Goal: Use online tool/utility: Utilize a website feature to perform a specific function

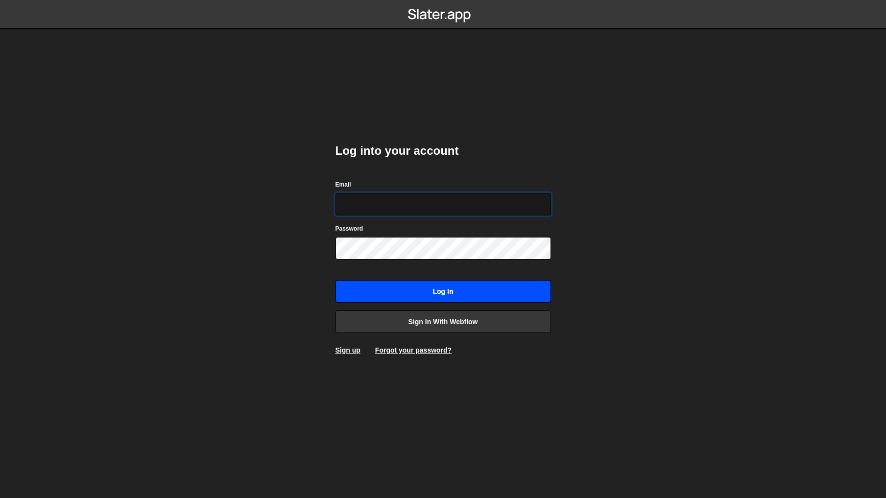
type input "[PERSON_NAME][EMAIL_ADDRESS][DOMAIN_NAME]"
click at [520, 291] on input "Log in" at bounding box center [442, 291] width 215 height 23
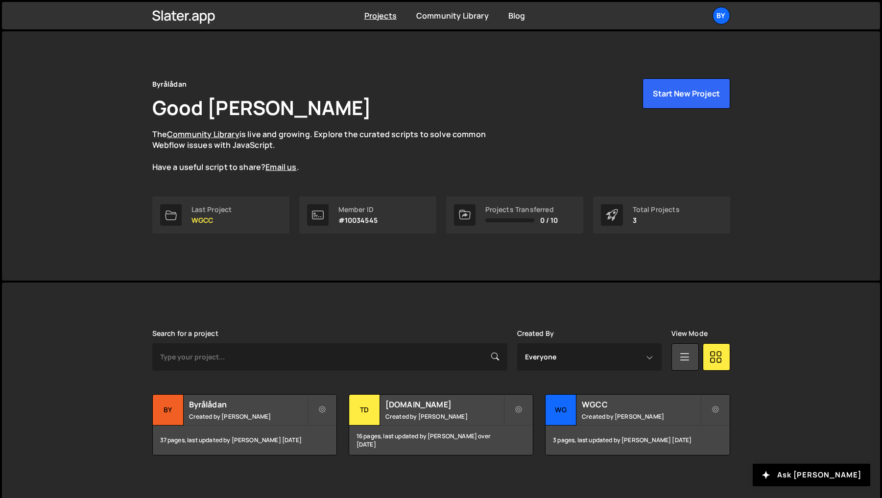
scroll to position [3, 0]
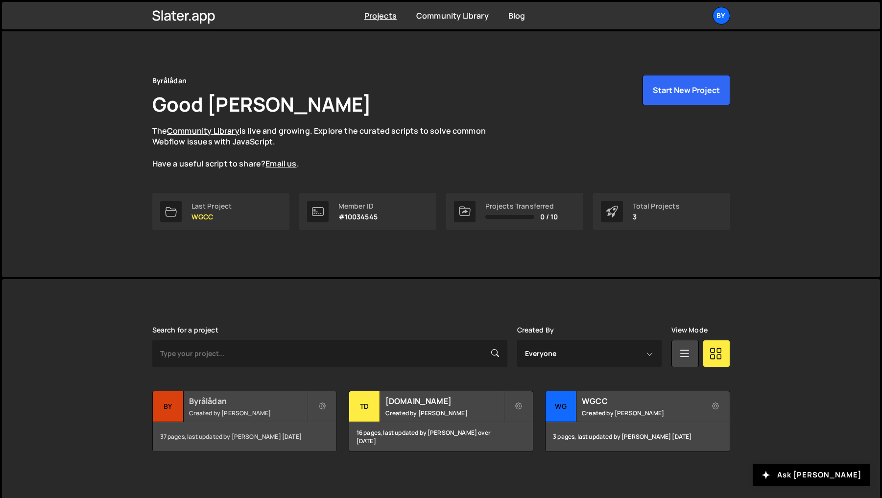
drag, startPoint x: 244, startPoint y: 403, endPoint x: 252, endPoint y: 401, distance: 8.6
click at [244, 403] on h2 "Byrålådan" at bounding box center [248, 401] width 118 height 11
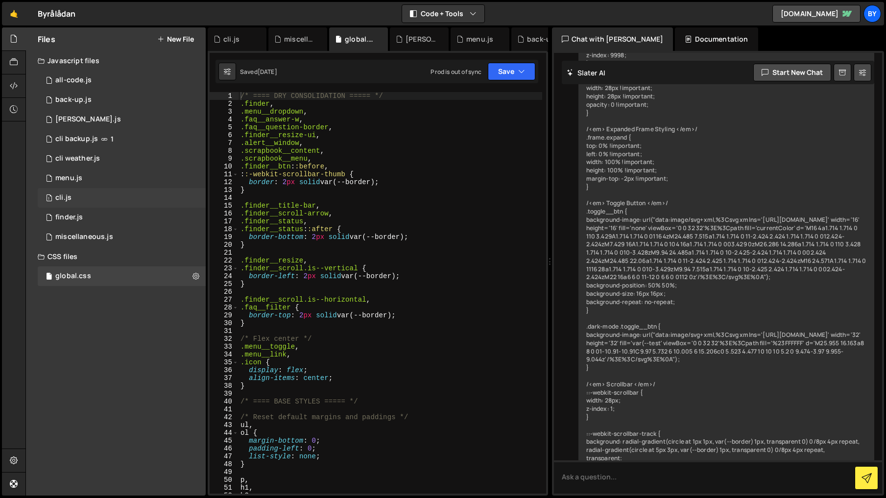
scroll to position [5922, 0]
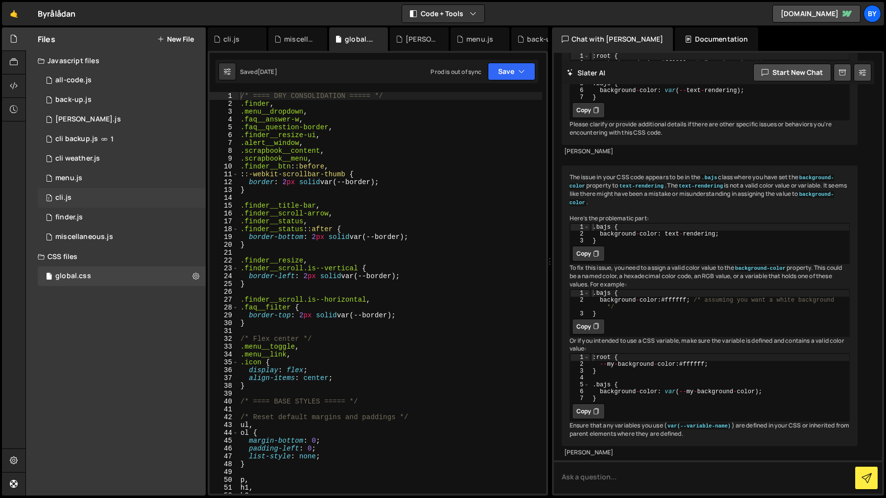
click at [129, 195] on div "1 cli.js 0" at bounding box center [122, 198] width 168 height 20
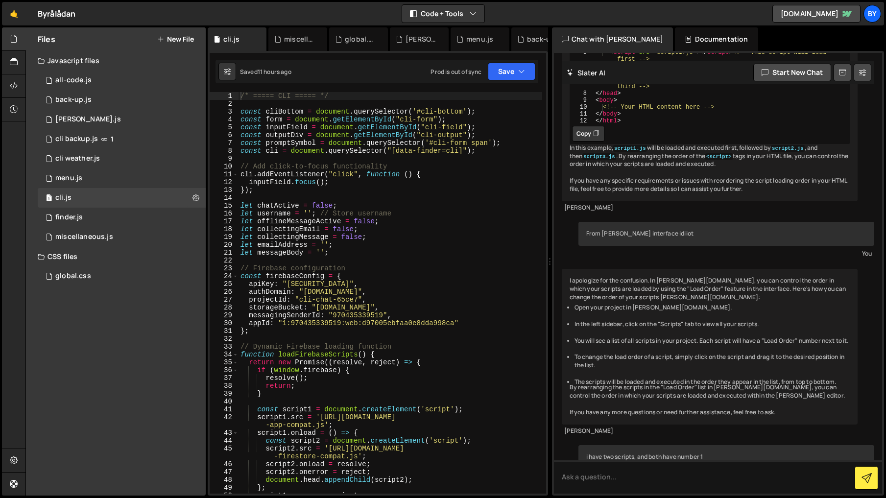
scroll to position [910, 0]
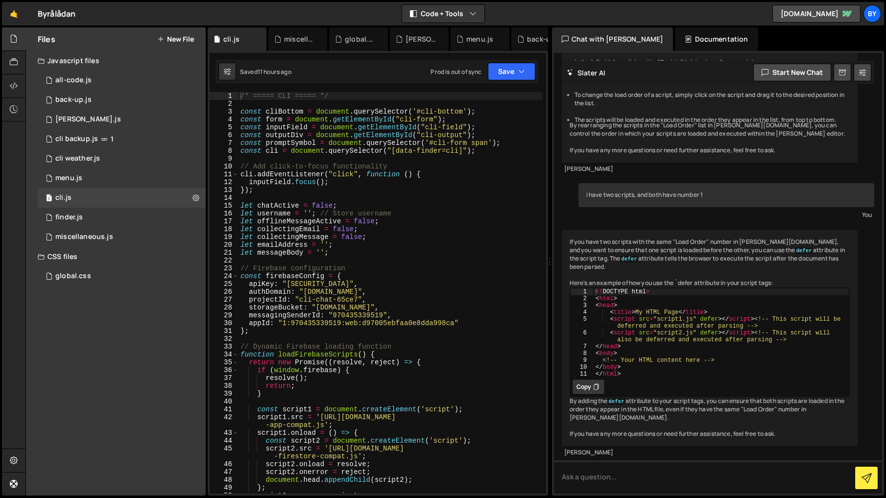
click at [480, 188] on div "/* ===== CLI ===== */ const cliBottom = document . querySelector ( '#cli-bottom…" at bounding box center [390, 300] width 304 height 417
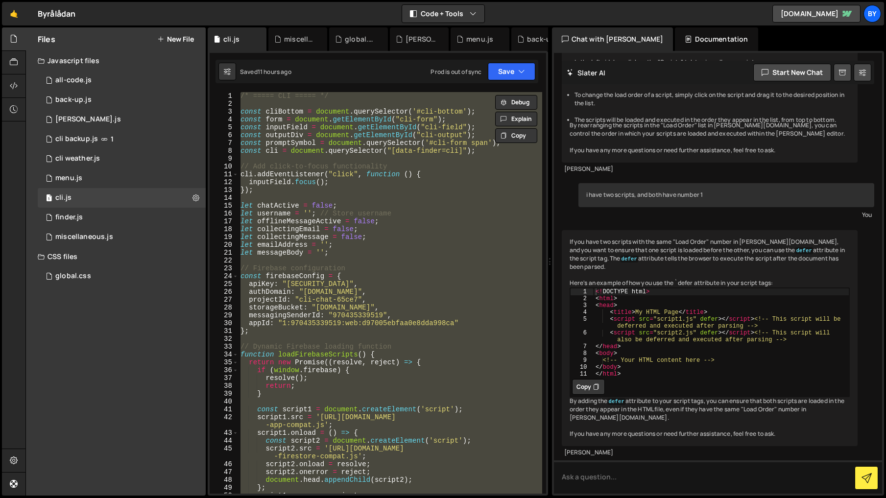
click at [397, 422] on div "/* ===== CLI ===== */ const cliBottom = document . querySelector ( '#cli-bottom…" at bounding box center [390, 293] width 304 height 402
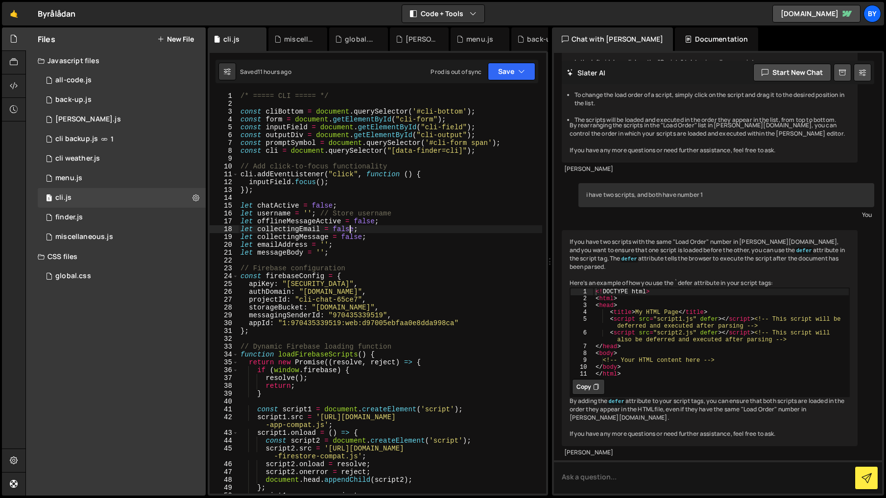
click at [350, 228] on div "/* ===== CLI ===== */ const cliBottom = document . querySelector ( '#cli-bottom…" at bounding box center [390, 300] width 304 height 417
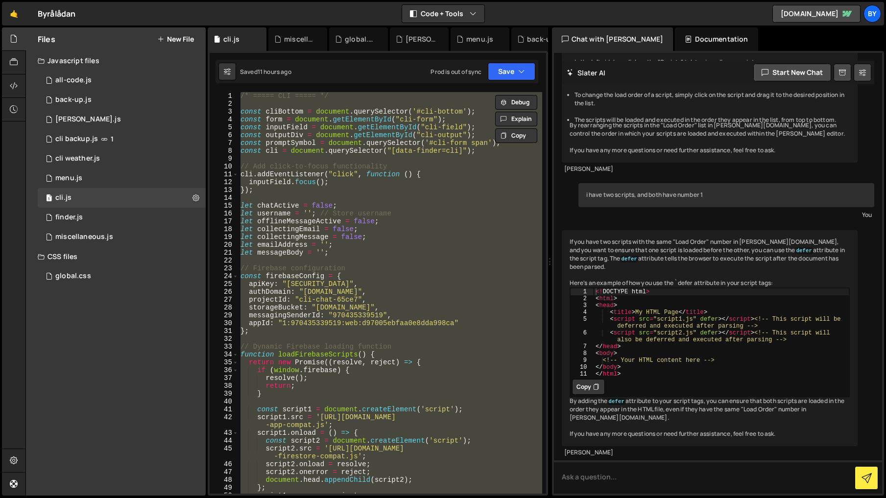
click at [513, 234] on div "/* ===== CLI ===== */ const cliBottom = document . querySelector ( '#cli-bottom…" at bounding box center [390, 293] width 304 height 402
paste textarea
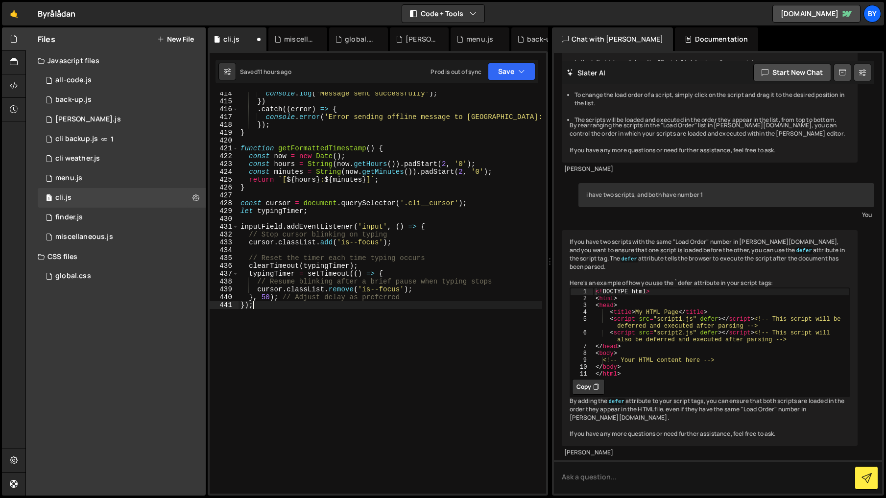
scroll to position [3533, 0]
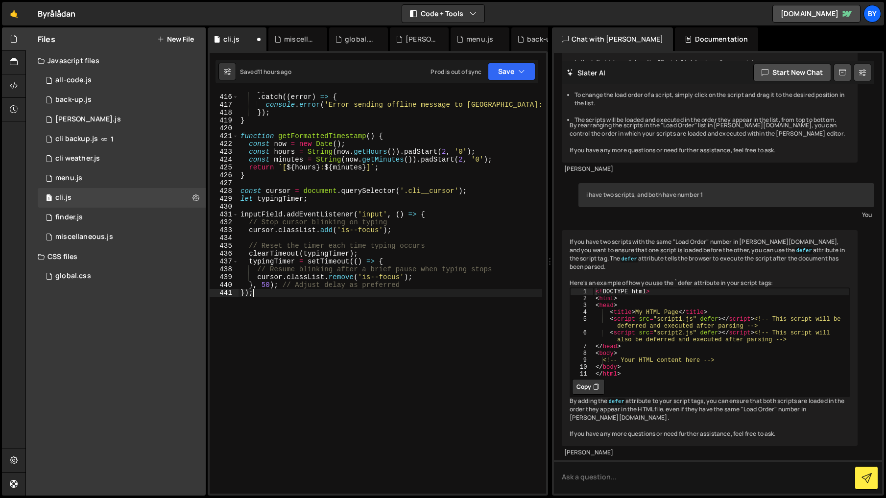
click at [519, 57] on div "XXXXXXXXXXXXXXXXXXXXXXXXXXXXXXXXXXXXXXXXXXXXXXXXXXXXXXXXXXXXXXXXXXXXXXXXXXXXXXX…" at bounding box center [378, 273] width 340 height 445
click at [516, 69] on button "Save" at bounding box center [512, 72] width 48 height 18
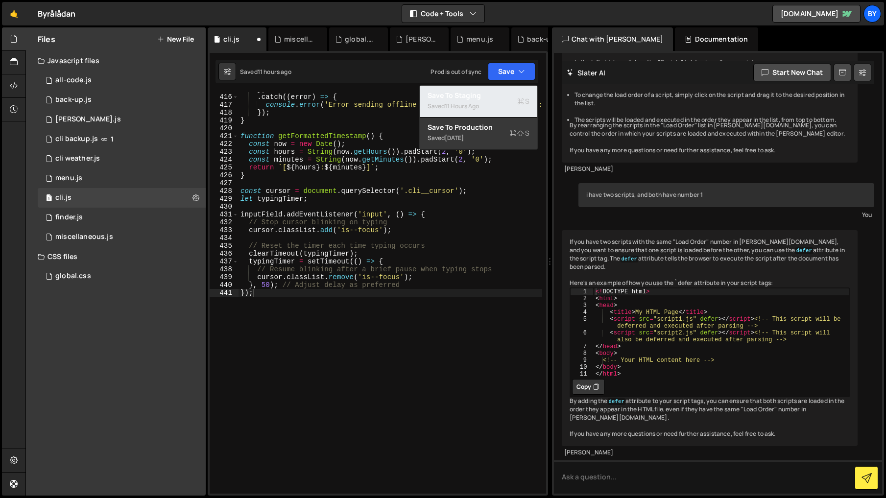
drag, startPoint x: 511, startPoint y: 87, endPoint x: 619, endPoint y: 98, distance: 108.8
click at [511, 87] on button "Save to Staging S Saved 11 hours ago" at bounding box center [479, 102] width 118 height 32
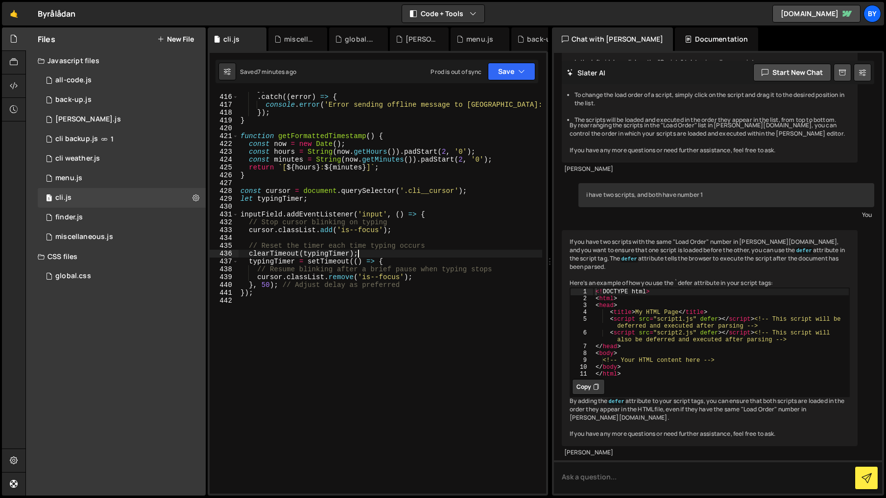
click at [420, 251] on div "}) . catch (( error ) => { console . error ( 'Error sending offline message to …" at bounding box center [390, 293] width 304 height 417
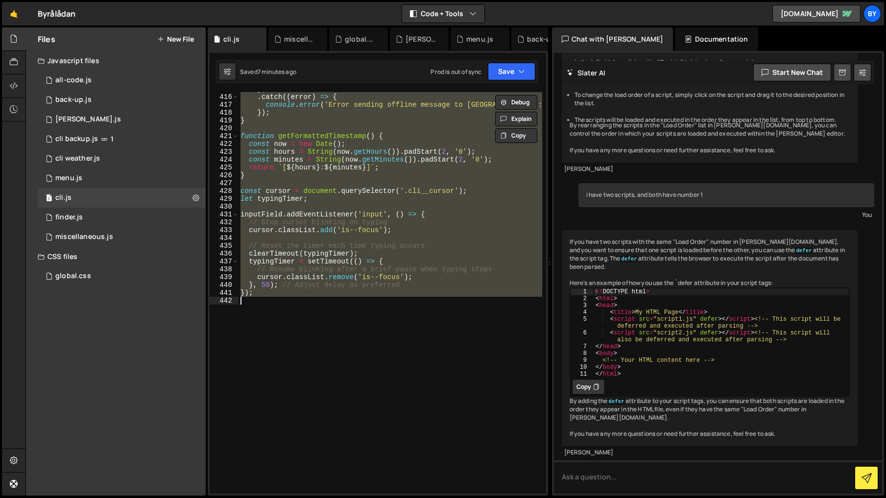
paste textarea
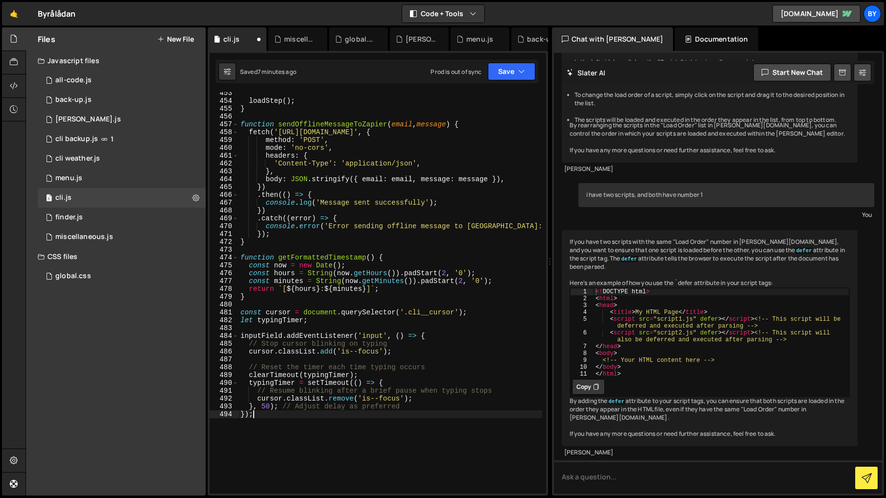
scroll to position [3852, 0]
click at [525, 81] on div "Saved 7 minutes ago Prod is out of sync Upgrade to Edit Save Save to Staging S …" at bounding box center [376, 72] width 323 height 24
drag, startPoint x: 520, startPoint y: 74, endPoint x: 511, endPoint y: 94, distance: 21.3
click at [520, 75] on icon "button" at bounding box center [521, 72] width 7 height 10
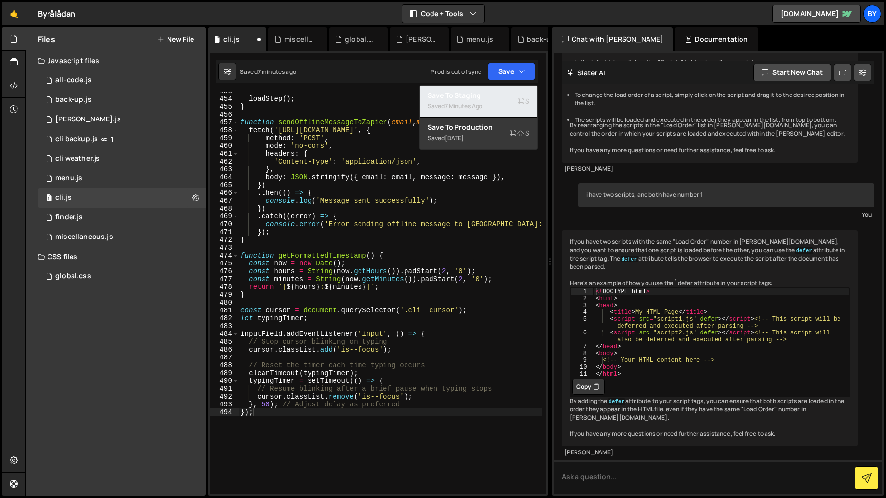
click at [509, 96] on div "Save to Staging S" at bounding box center [479, 96] width 102 height 10
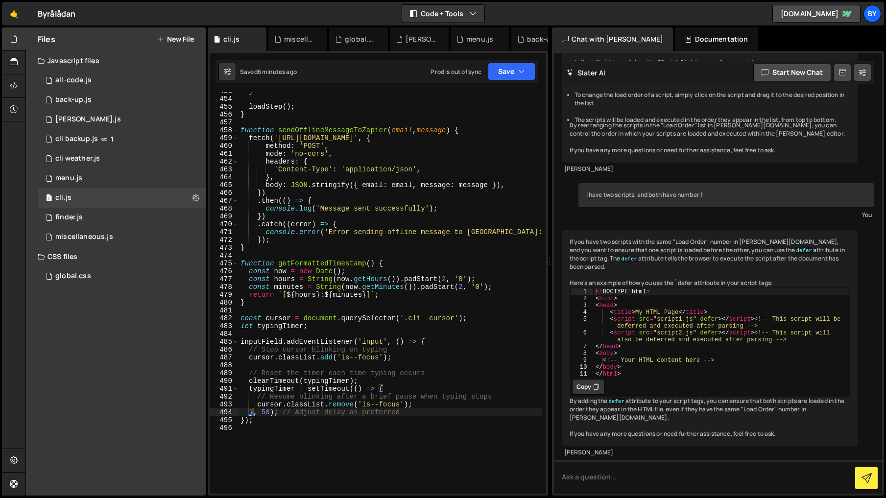
click at [612, 249] on div "If you have two scripts with the same "Load Order" number in [PERSON_NAME][DOMA…" at bounding box center [710, 338] width 296 height 216
click at [464, 243] on div "} loadStep ( ) ; } function sendOfflineMessageToZapier ( email , message ) { fe…" at bounding box center [390, 295] width 304 height 417
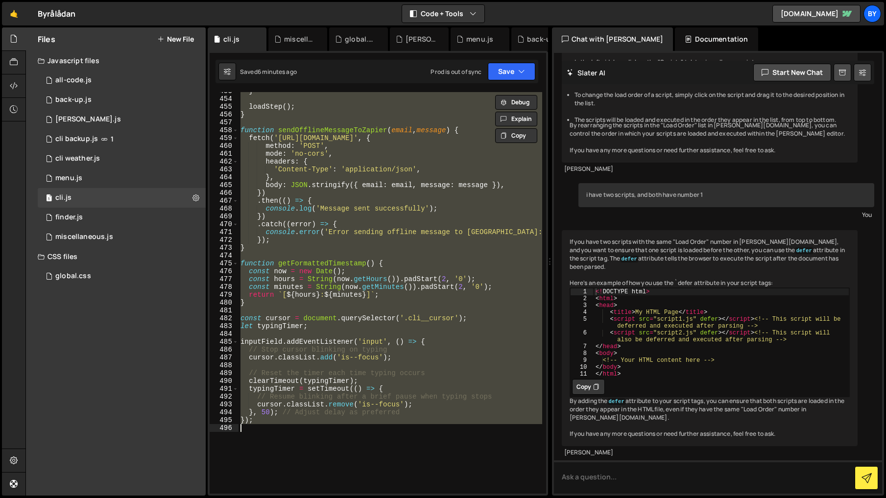
paste textarea
type textarea "});"
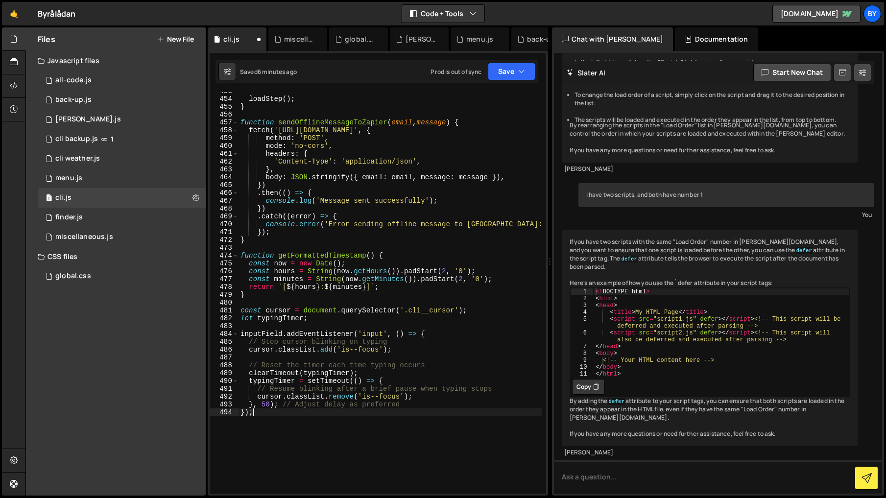
scroll to position [3860, 0]
drag, startPoint x: 512, startPoint y: 70, endPoint x: 505, endPoint y: 96, distance: 27.3
click at [512, 70] on button "Save" at bounding box center [512, 72] width 48 height 18
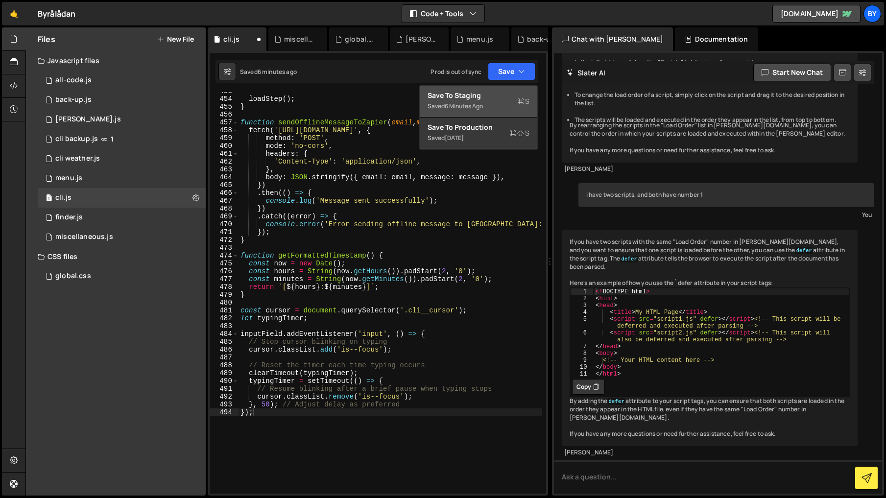
click at [503, 99] on div "Save to Staging S" at bounding box center [479, 96] width 102 height 10
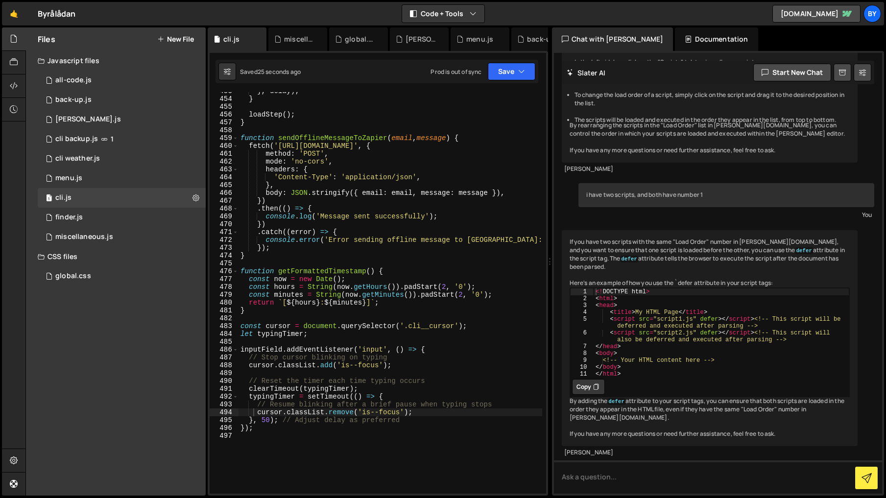
click at [479, 248] on div "} , delay ) ; } loadStep ( ) ; } function sendOfflineMessageToZapier ( email , …" at bounding box center [390, 295] width 304 height 417
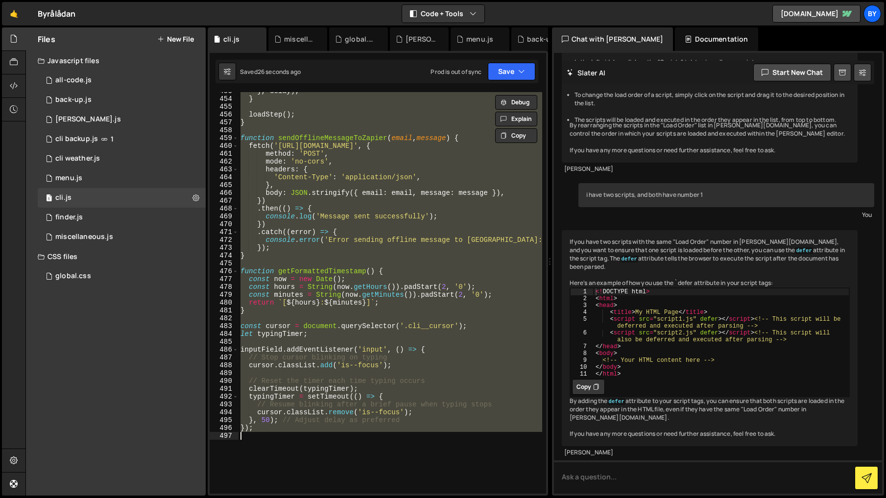
paste textarea
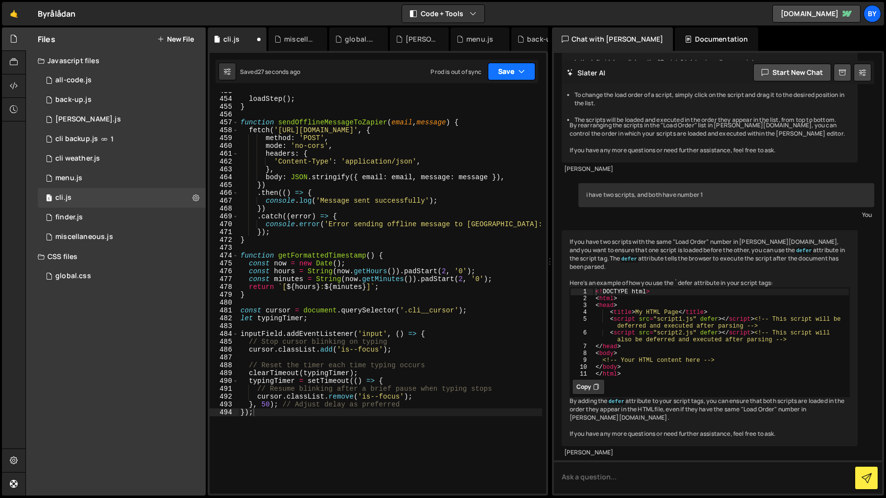
drag, startPoint x: 524, startPoint y: 74, endPoint x: 513, endPoint y: 104, distance: 32.1
click at [524, 76] on button "Save" at bounding box center [512, 72] width 48 height 18
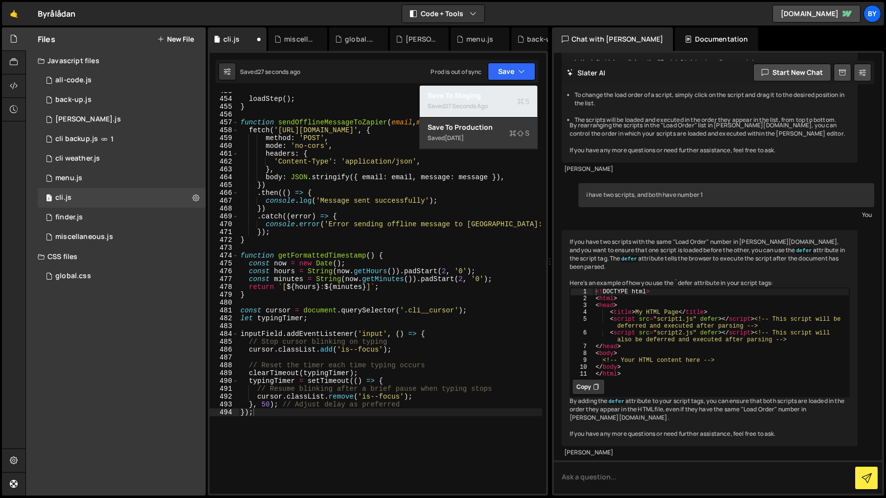
drag, startPoint x: 506, startPoint y: 103, endPoint x: 828, endPoint y: 148, distance: 324.4
click at [508, 103] on div "Saved 27 seconds ago" at bounding box center [479, 106] width 102 height 12
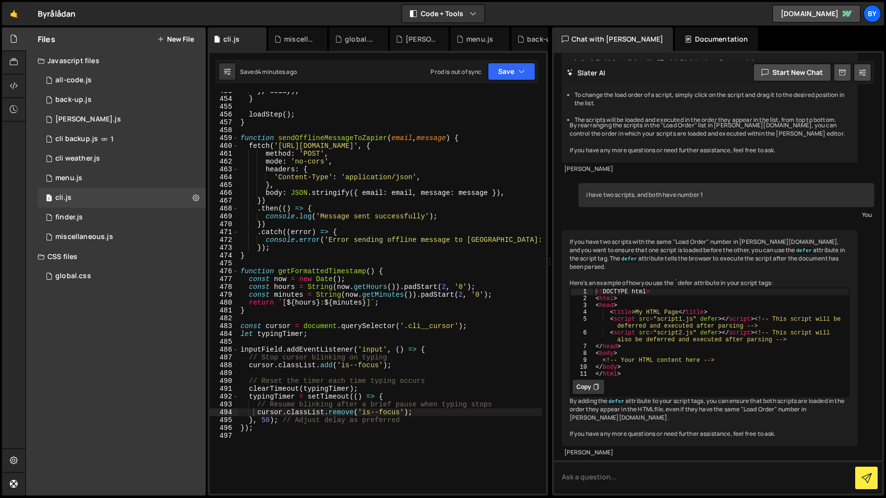
click at [357, 239] on div "} , delay ) ; } loadStep ( ) ; } function sendOfflineMessageToZapier ( email , …" at bounding box center [390, 295] width 304 height 417
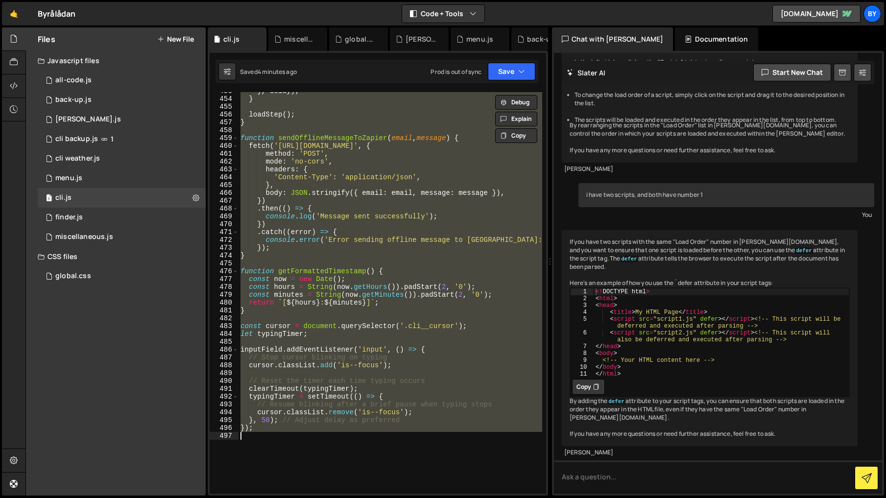
paste textarea
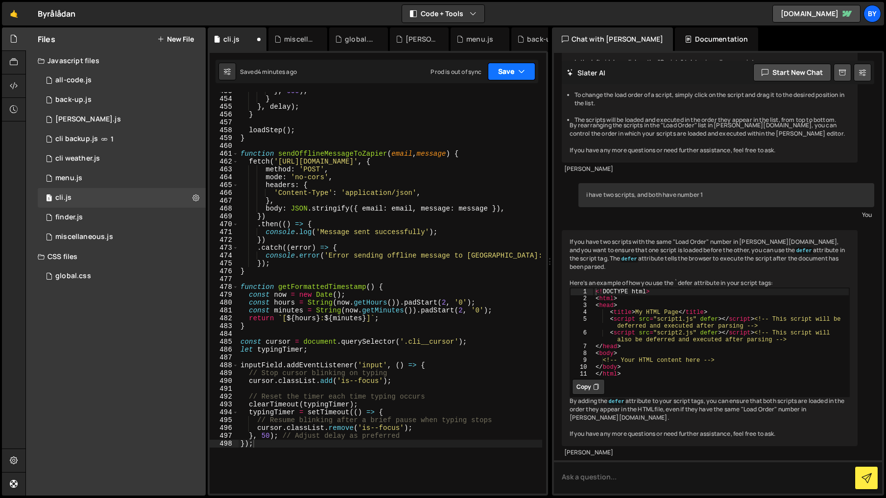
drag, startPoint x: 508, startPoint y: 73, endPoint x: 498, endPoint y: 106, distance: 34.4
click at [508, 74] on button "Save" at bounding box center [512, 72] width 48 height 18
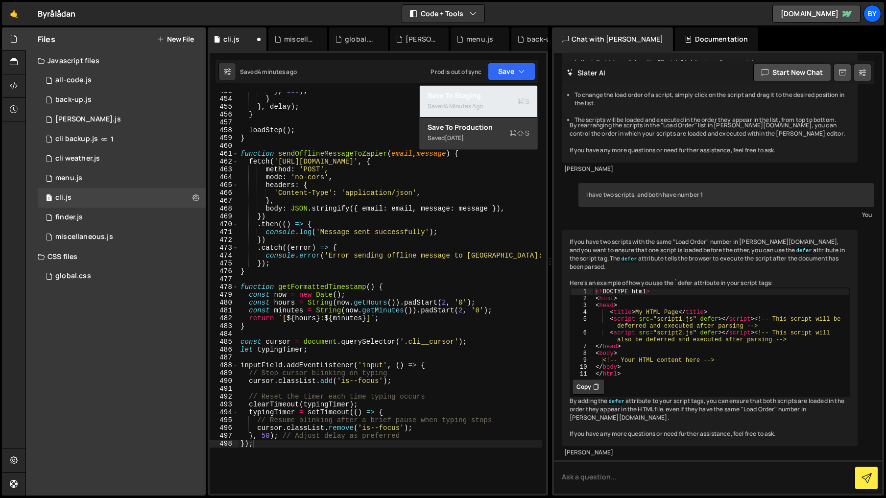
click at [496, 104] on div "Saved 4 minutes ago" at bounding box center [479, 106] width 102 height 12
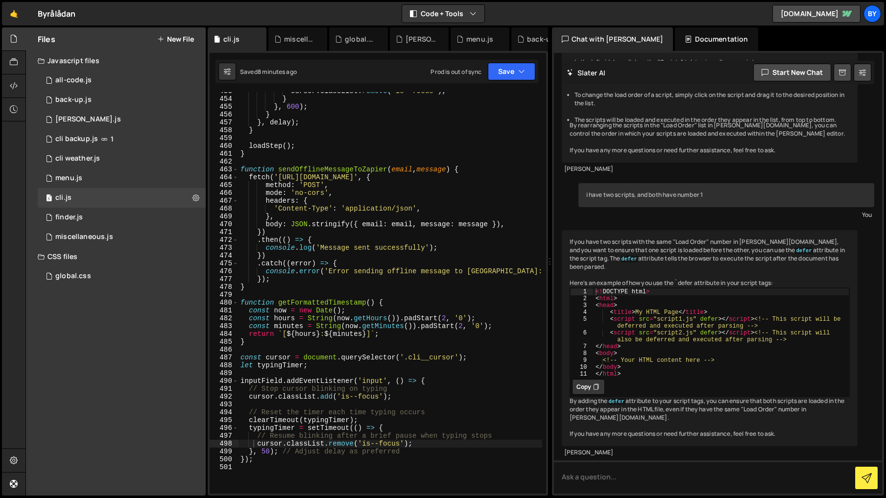
click at [494, 238] on div "cursor . classList . remove ( 'is--focus' ) ; } } , 600 ) ; } } , delay ) ; } l…" at bounding box center [390, 295] width 304 height 417
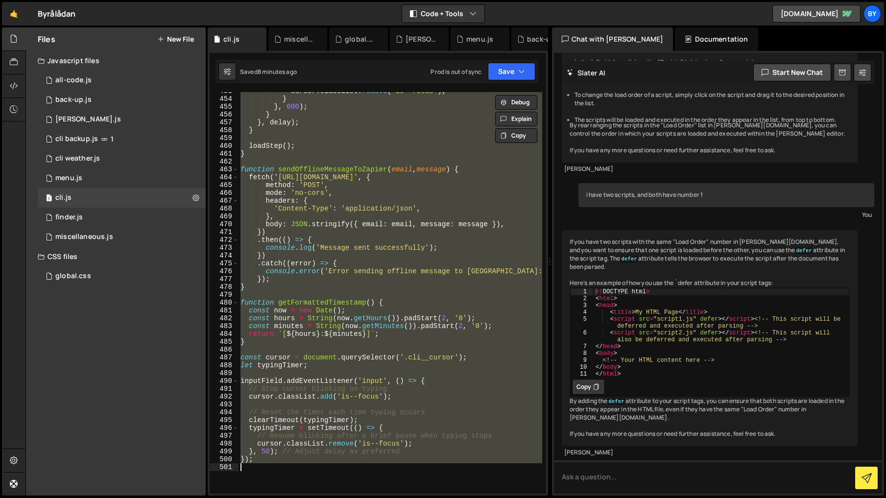
paste textarea
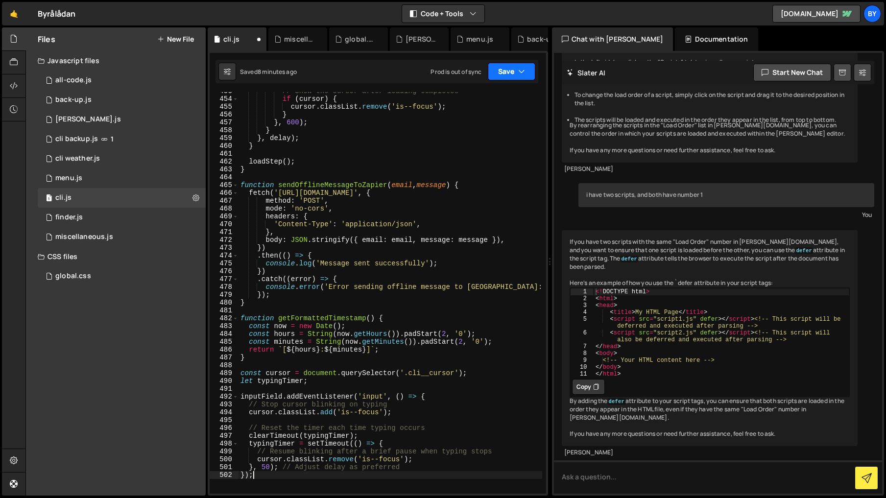
click at [507, 76] on button "Save" at bounding box center [512, 72] width 48 height 18
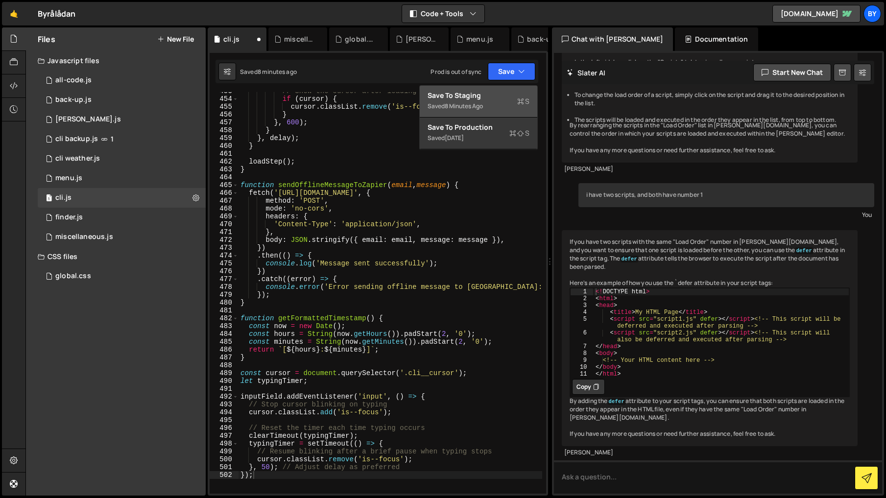
click at [500, 94] on div "Save to Staging S" at bounding box center [479, 96] width 102 height 10
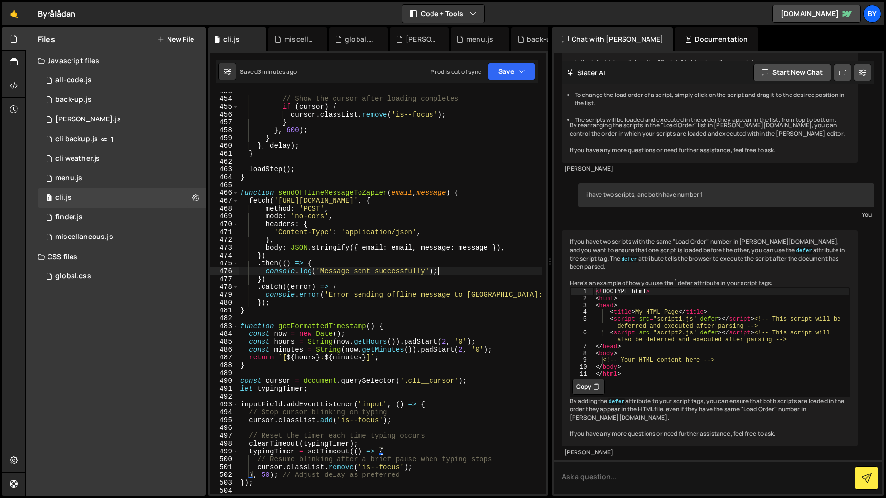
click at [444, 272] on div "// Show the cursor after loading completes if ( cursor ) { cursor . classList .…" at bounding box center [390, 295] width 304 height 417
type textarea "});"
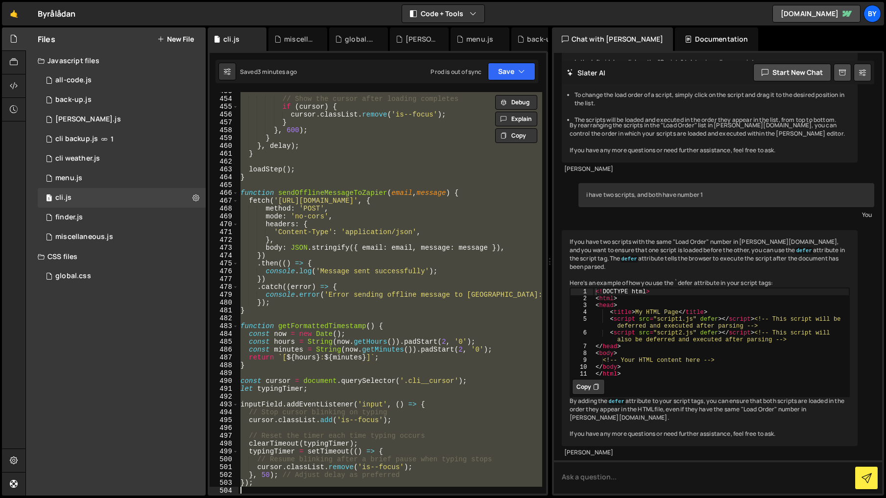
paste textarea
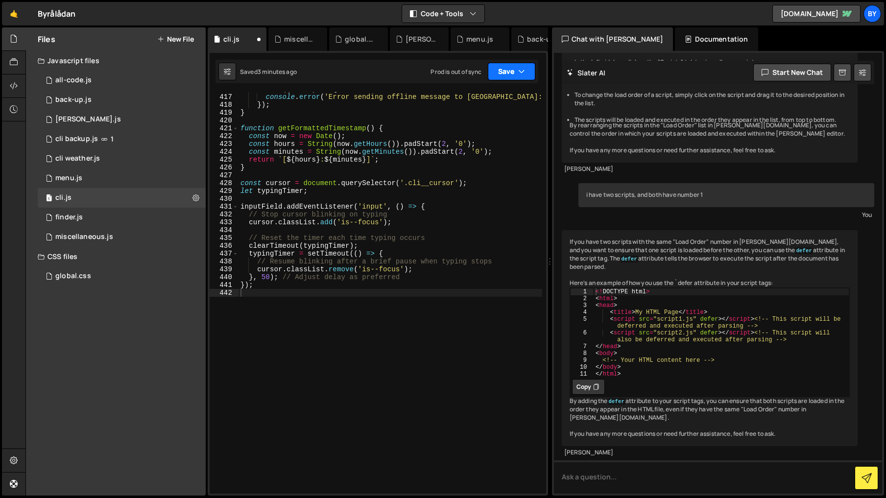
drag, startPoint x: 507, startPoint y: 80, endPoint x: 506, endPoint y: 109, distance: 29.4
click at [507, 80] on button "Save" at bounding box center [512, 72] width 48 height 18
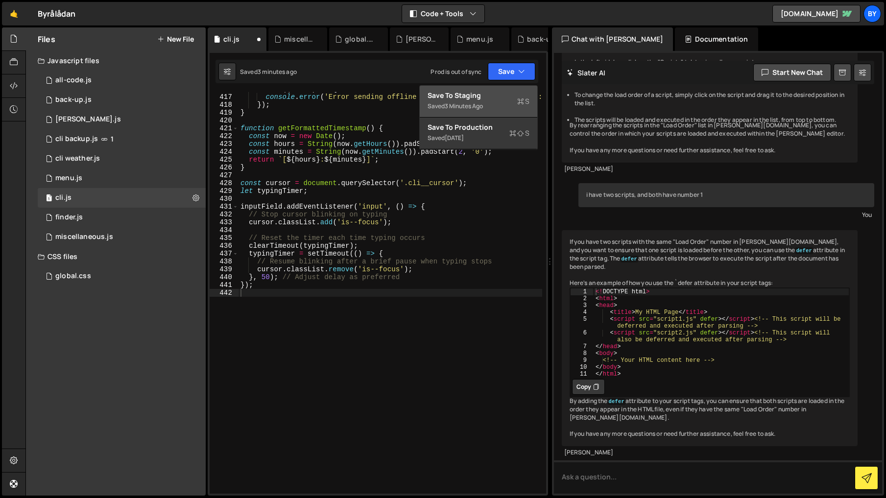
click at [504, 108] on div "Saved 3 minutes ago" at bounding box center [479, 106] width 102 height 12
